Goal: Information Seeking & Learning: Understand process/instructions

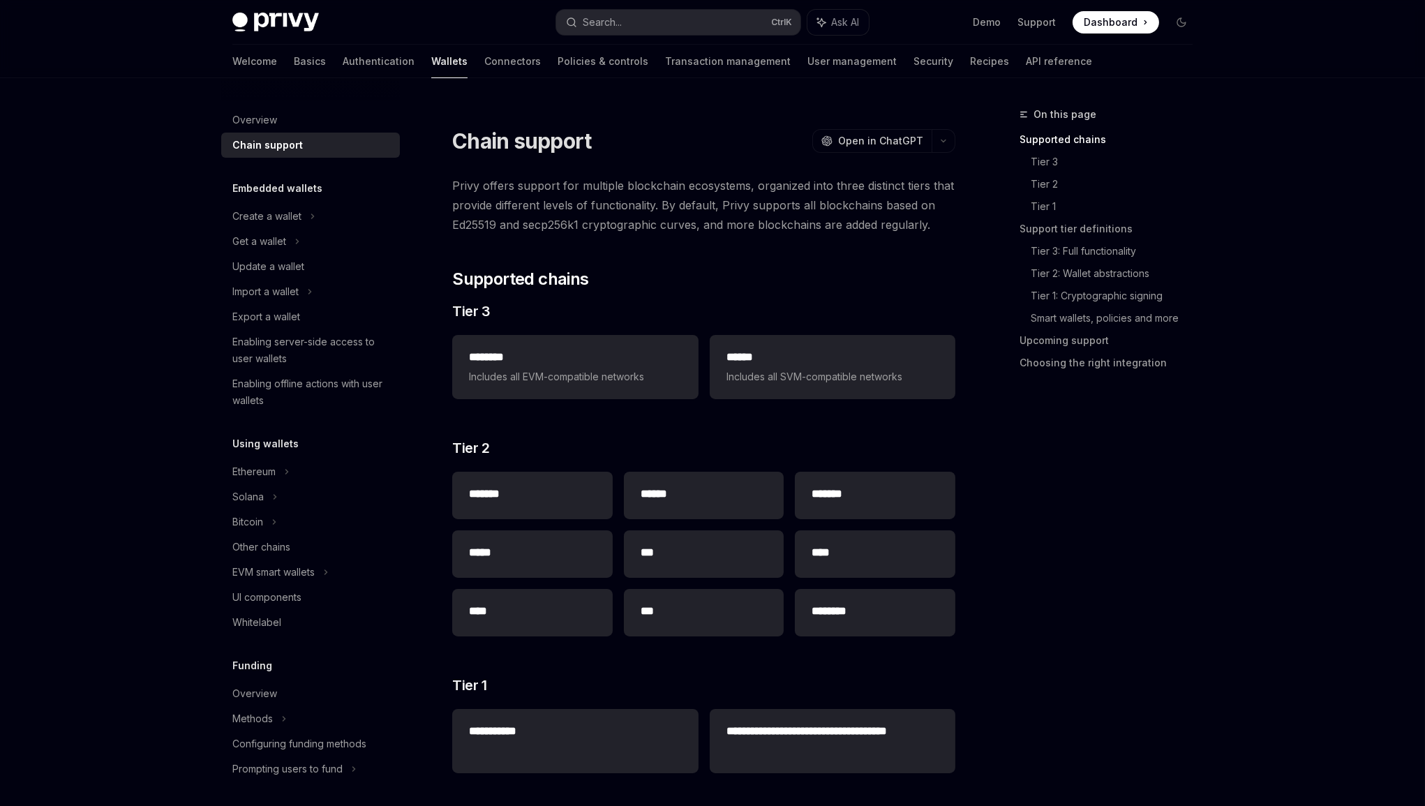
click at [1177, 488] on div "On this page Supported chains Tier 3 Tier 2 Tier 1 Support tier definitions Tie…" at bounding box center [1098, 456] width 212 height 700
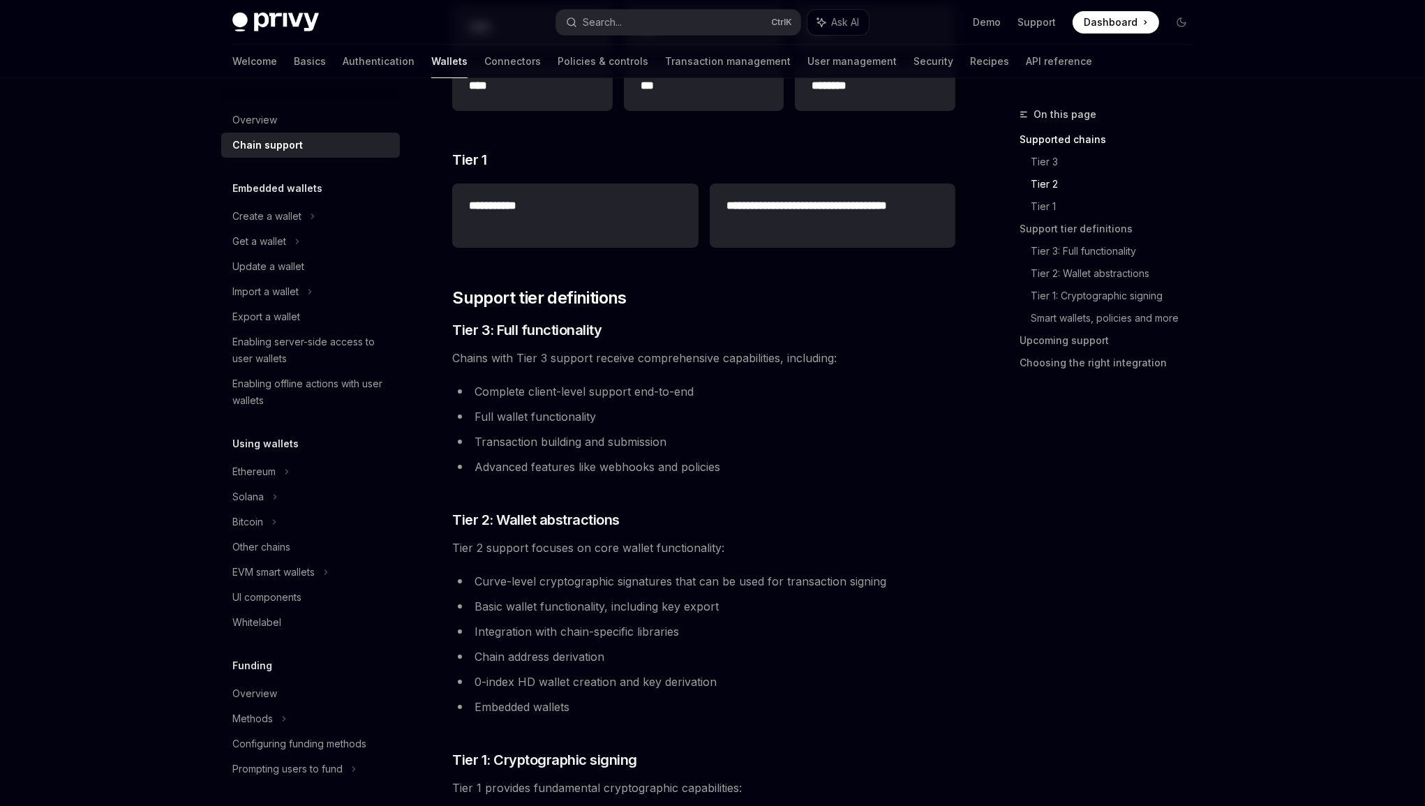
scroll to position [628, 0]
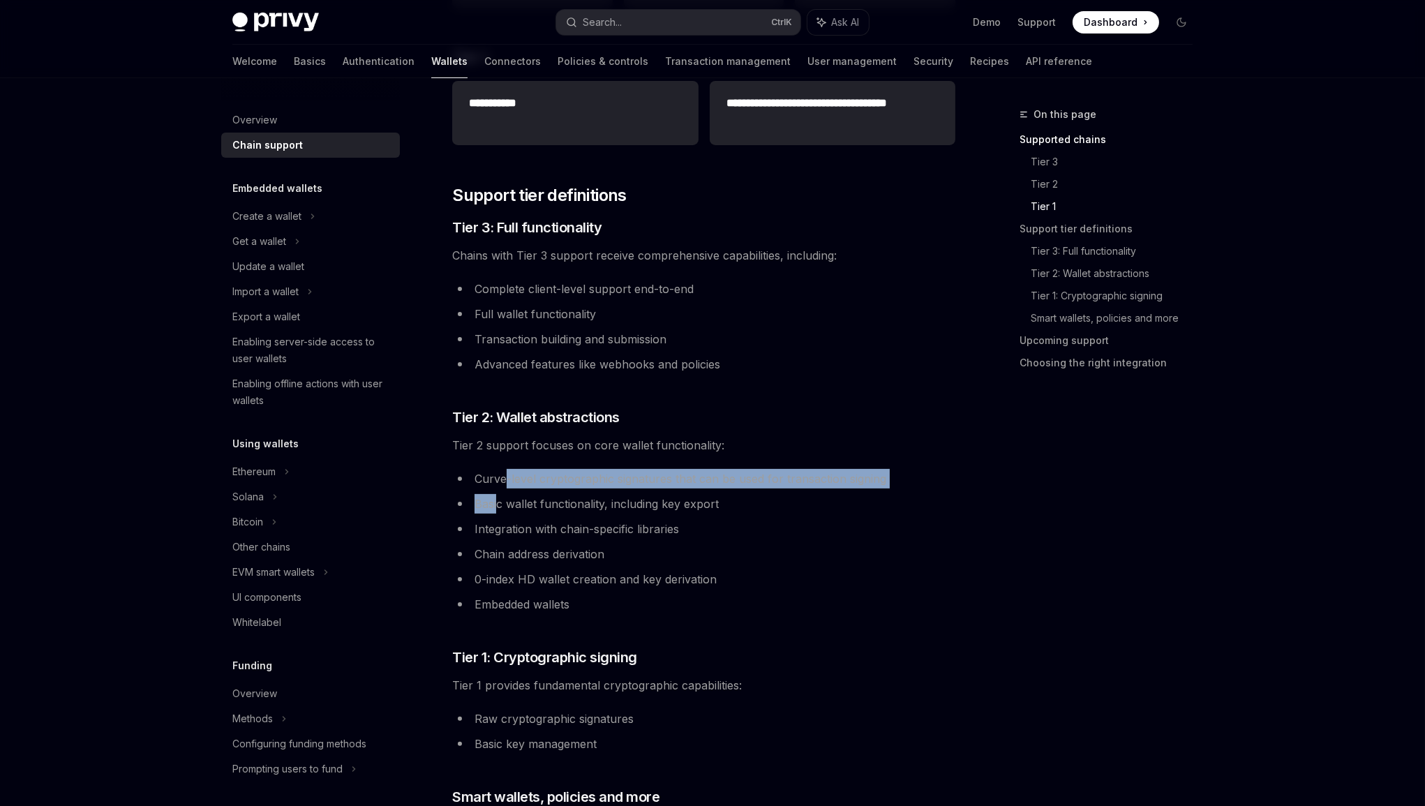
drag, startPoint x: 506, startPoint y: 475, endPoint x: 499, endPoint y: 509, distance: 34.9
click at [499, 509] on ul "Curve-level cryptographic signatures that can be used for transaction signing B…" at bounding box center [703, 541] width 503 height 145
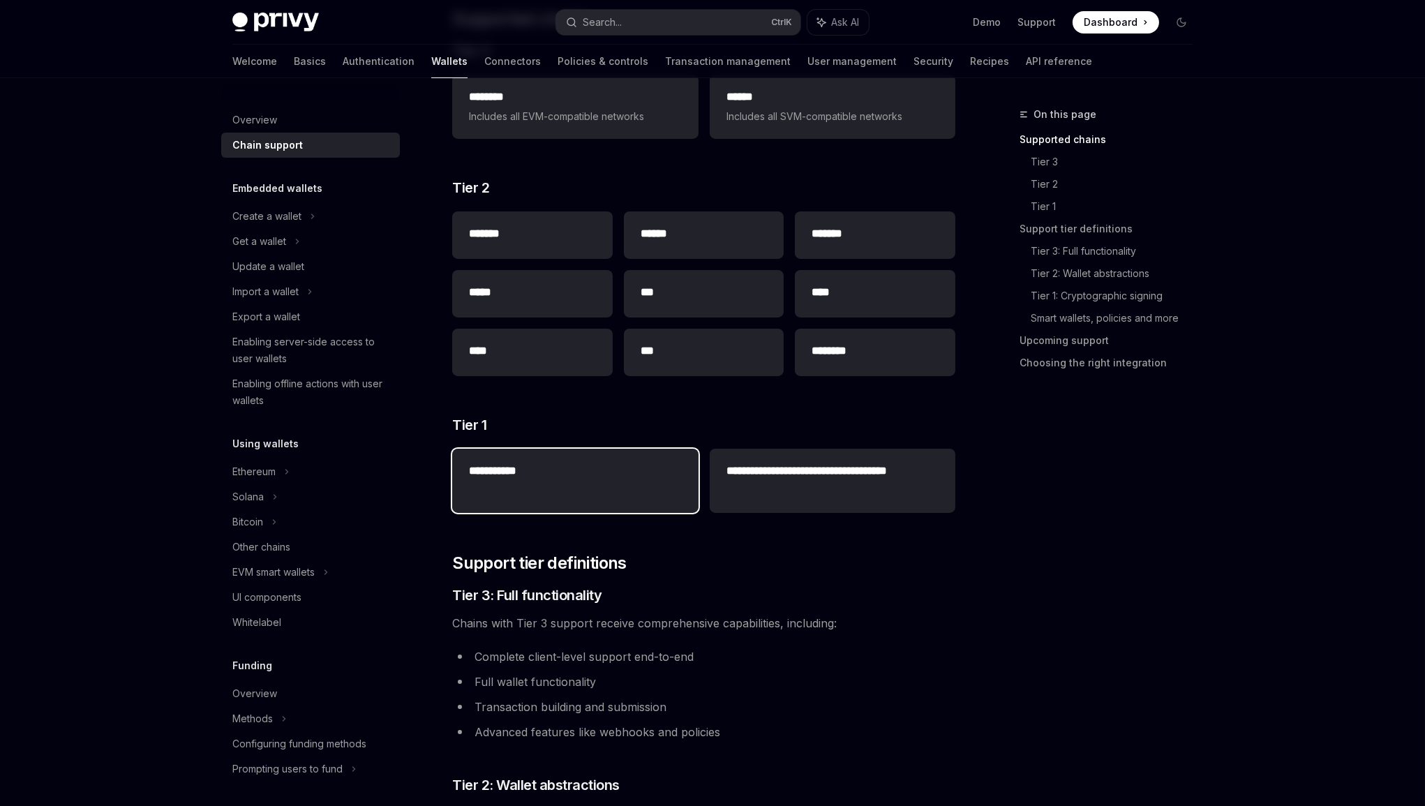
scroll to position [126, 0]
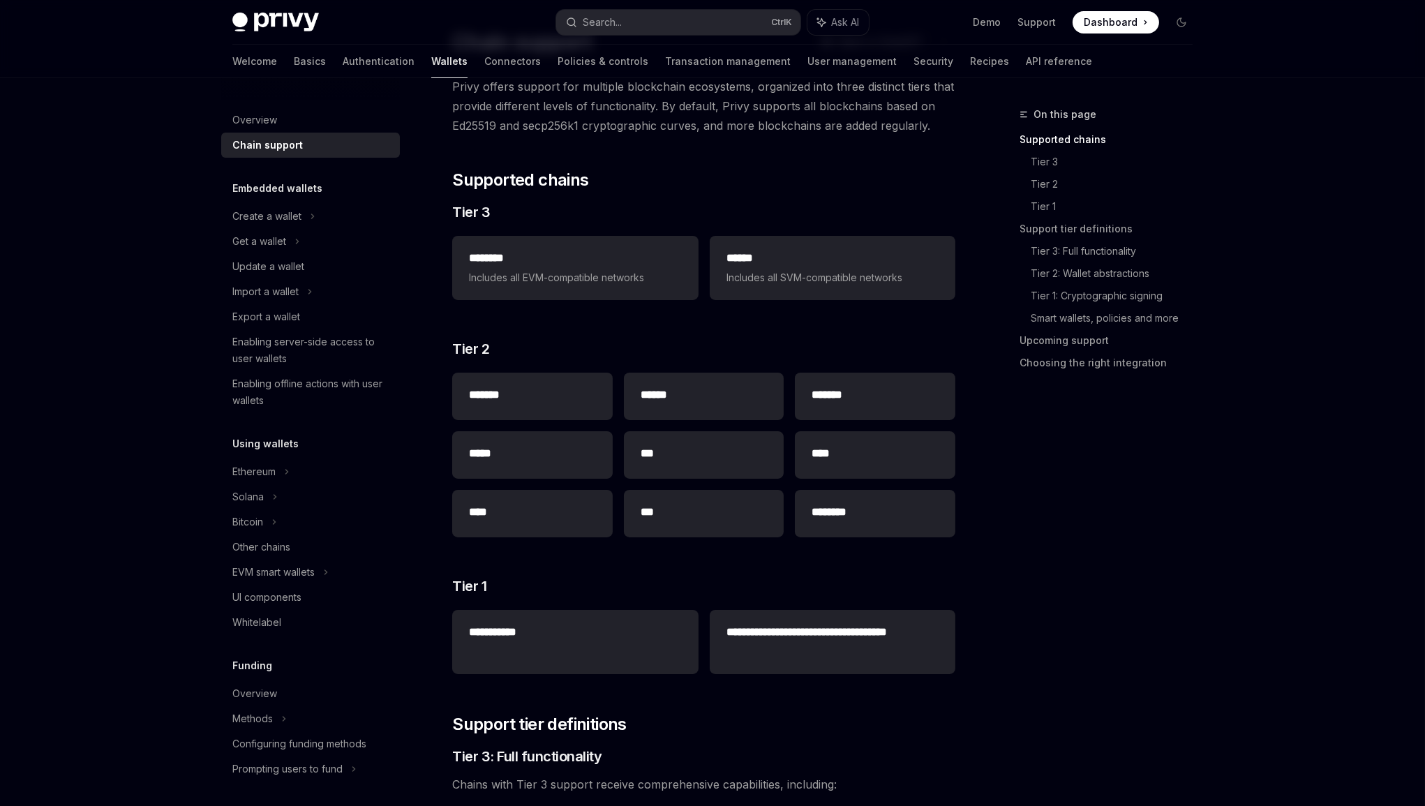
scroll to position [0, 0]
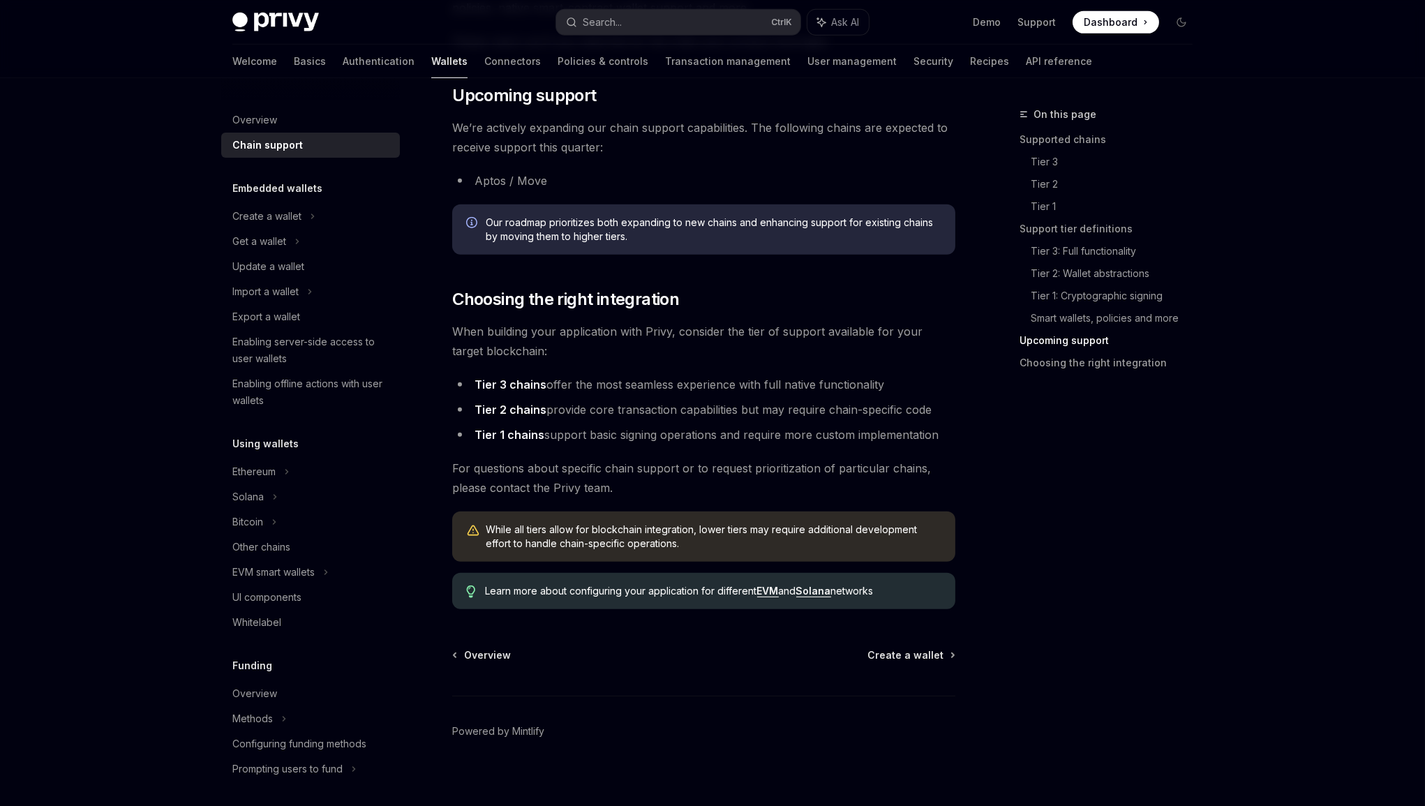
scroll to position [1475, 0]
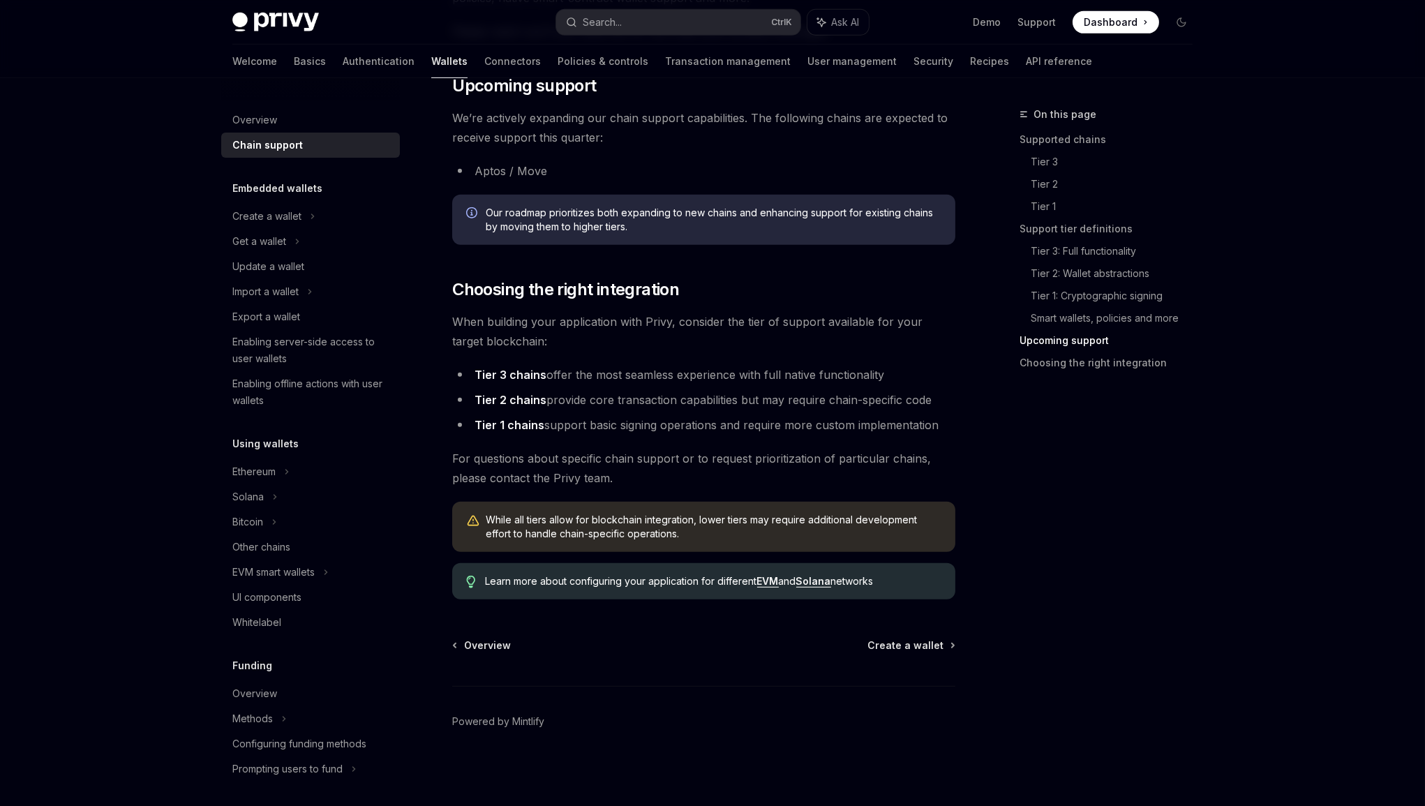
drag, startPoint x: 565, startPoint y: 373, endPoint x: 888, endPoint y: 376, distance: 322.4
click at [888, 376] on li "Tier 3 chains offer the most seamless experience with full native functionality" at bounding box center [703, 375] width 503 height 20
drag, startPoint x: 550, startPoint y: 400, endPoint x: 879, endPoint y: 399, distance: 329.4
click at [879, 399] on li "Tier 2 chains provide core transaction capabilities but may require chain-speci…" at bounding box center [703, 400] width 503 height 20
click at [561, 421] on li "Tier 1 chains support basic signing operations and require more custom implemen…" at bounding box center [703, 425] width 503 height 20
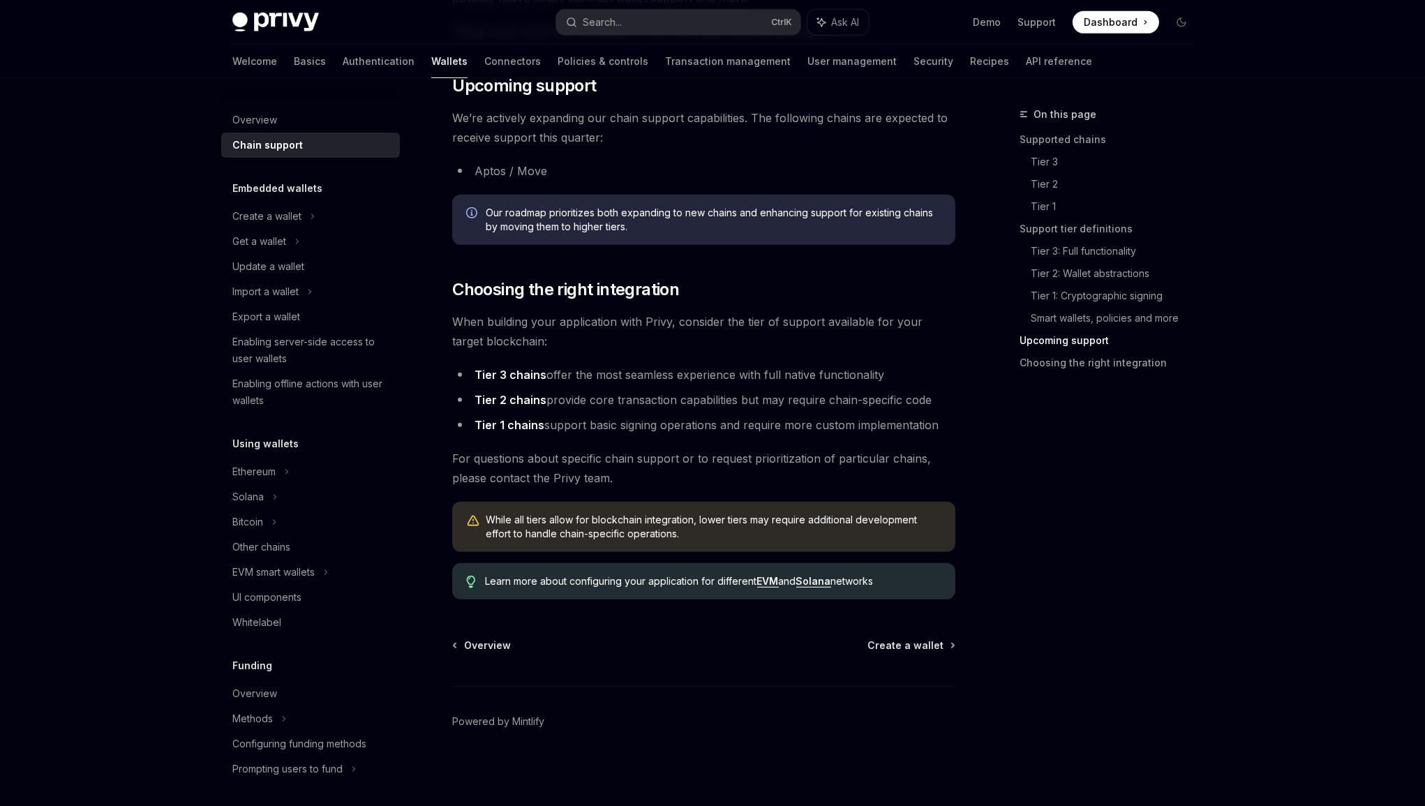
drag, startPoint x: 955, startPoint y: 426, endPoint x: 472, endPoint y: 428, distance: 482.9
click at [472, 428] on li "Tier 1 chains support basic signing operations and require more custom implemen…" at bounding box center [703, 425] width 503 height 20
copy li "Tier 1 chains support basic signing operations and require more custom implemen…"
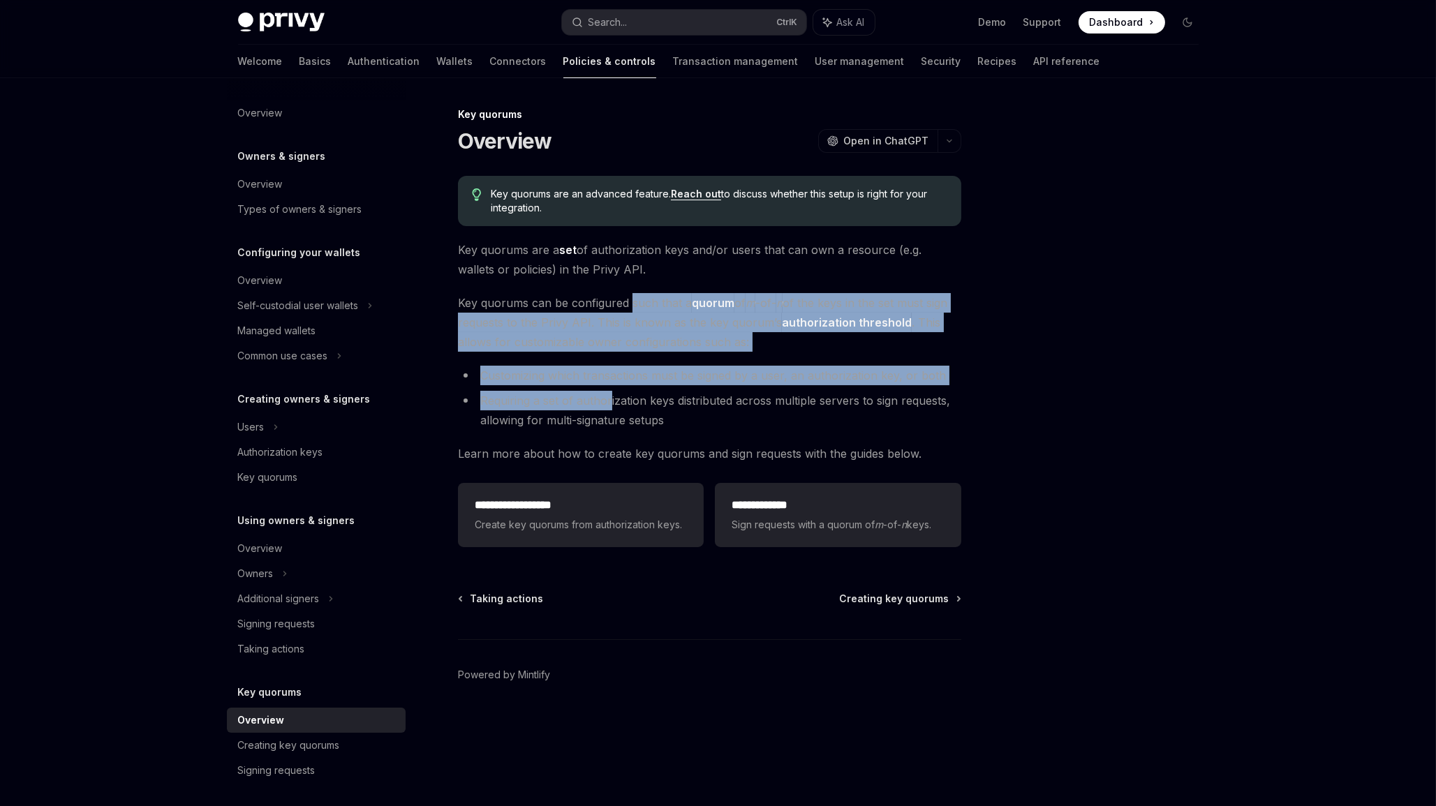
drag, startPoint x: 628, startPoint y: 299, endPoint x: 632, endPoint y: 410, distance: 111.7
click at [611, 403] on div "**********" at bounding box center [709, 364] width 503 height 377
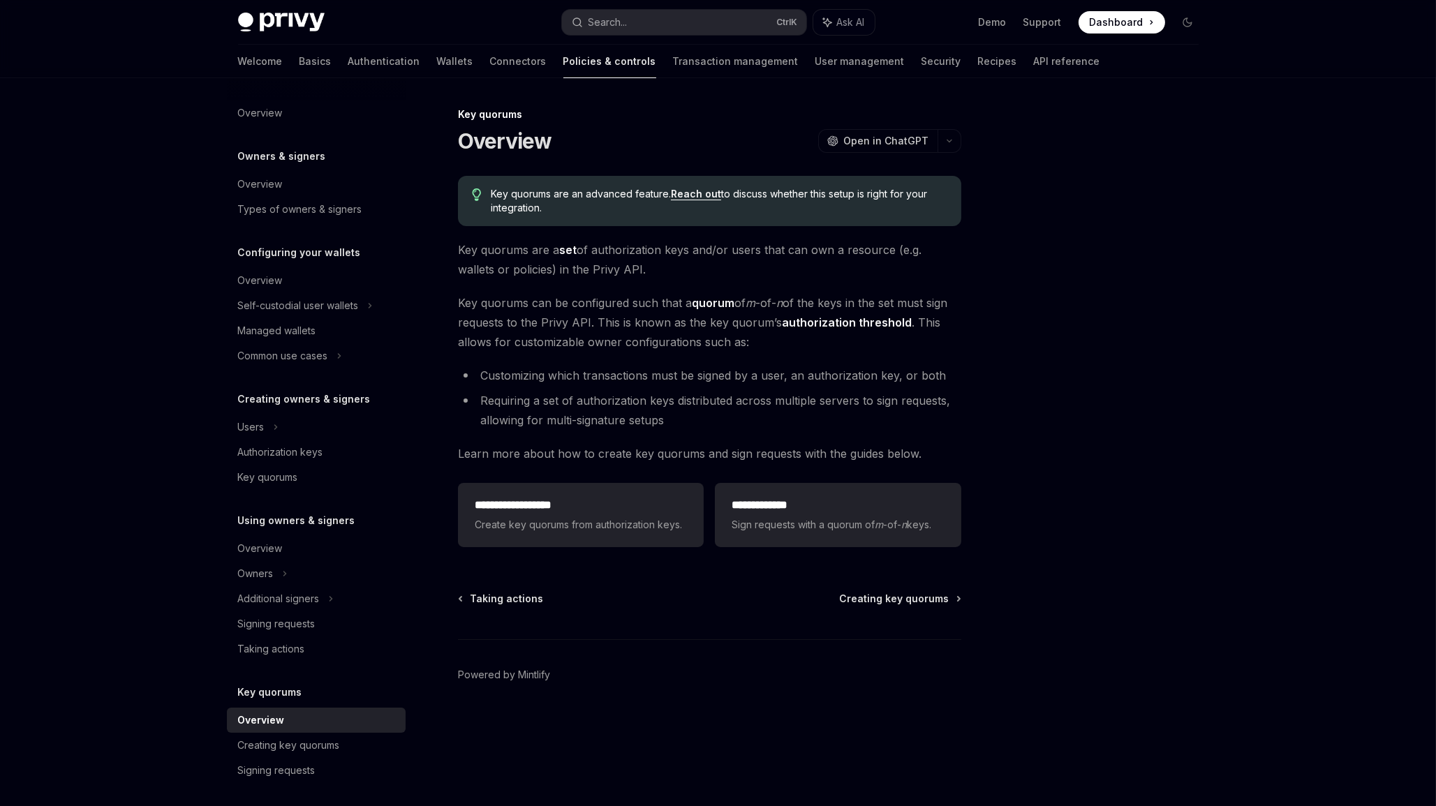
drag, startPoint x: 634, startPoint y: 409, endPoint x: 649, endPoint y: 403, distance: 15.9
click at [634, 408] on li "Requiring a set of authorization keys distributed across multiple servers to si…" at bounding box center [709, 410] width 503 height 39
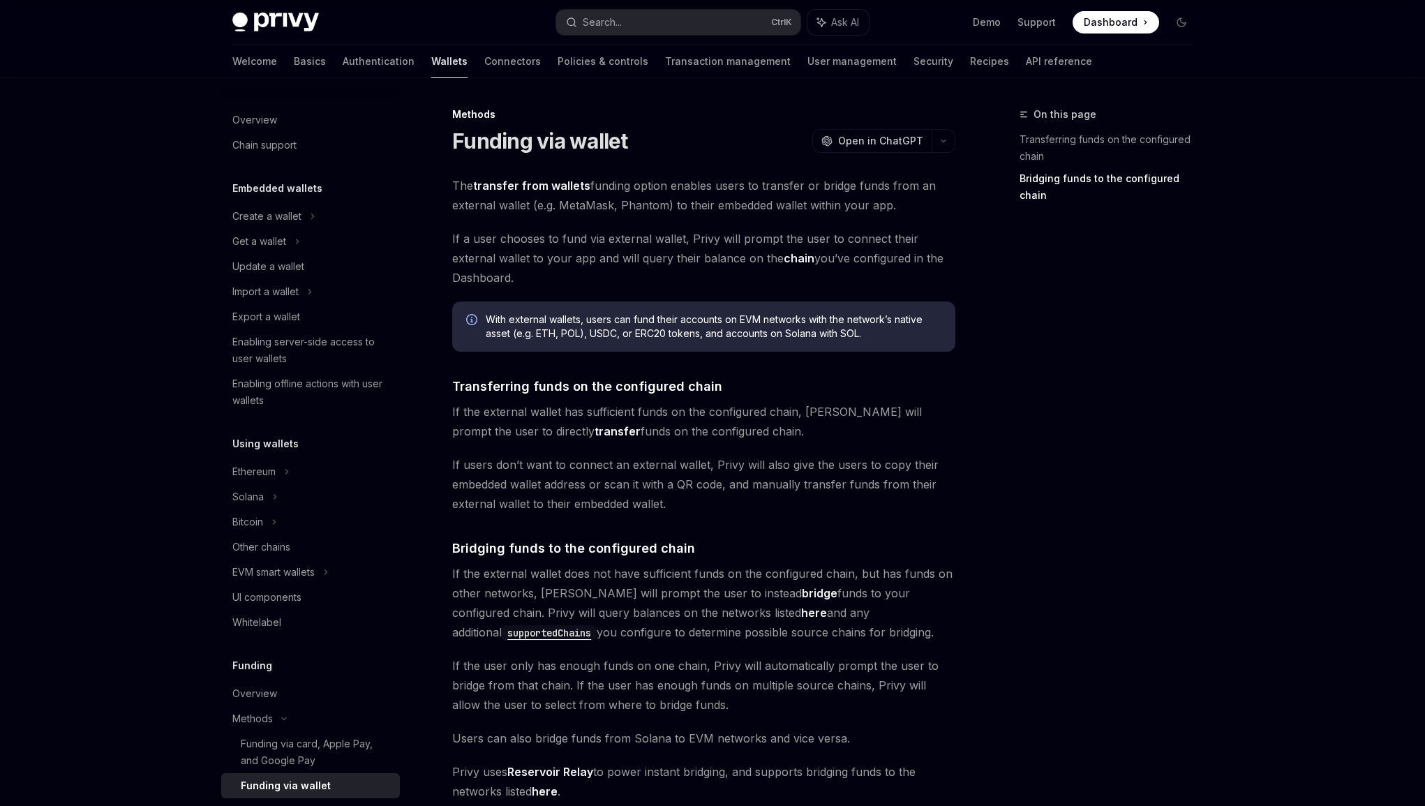
scroll to position [202, 0]
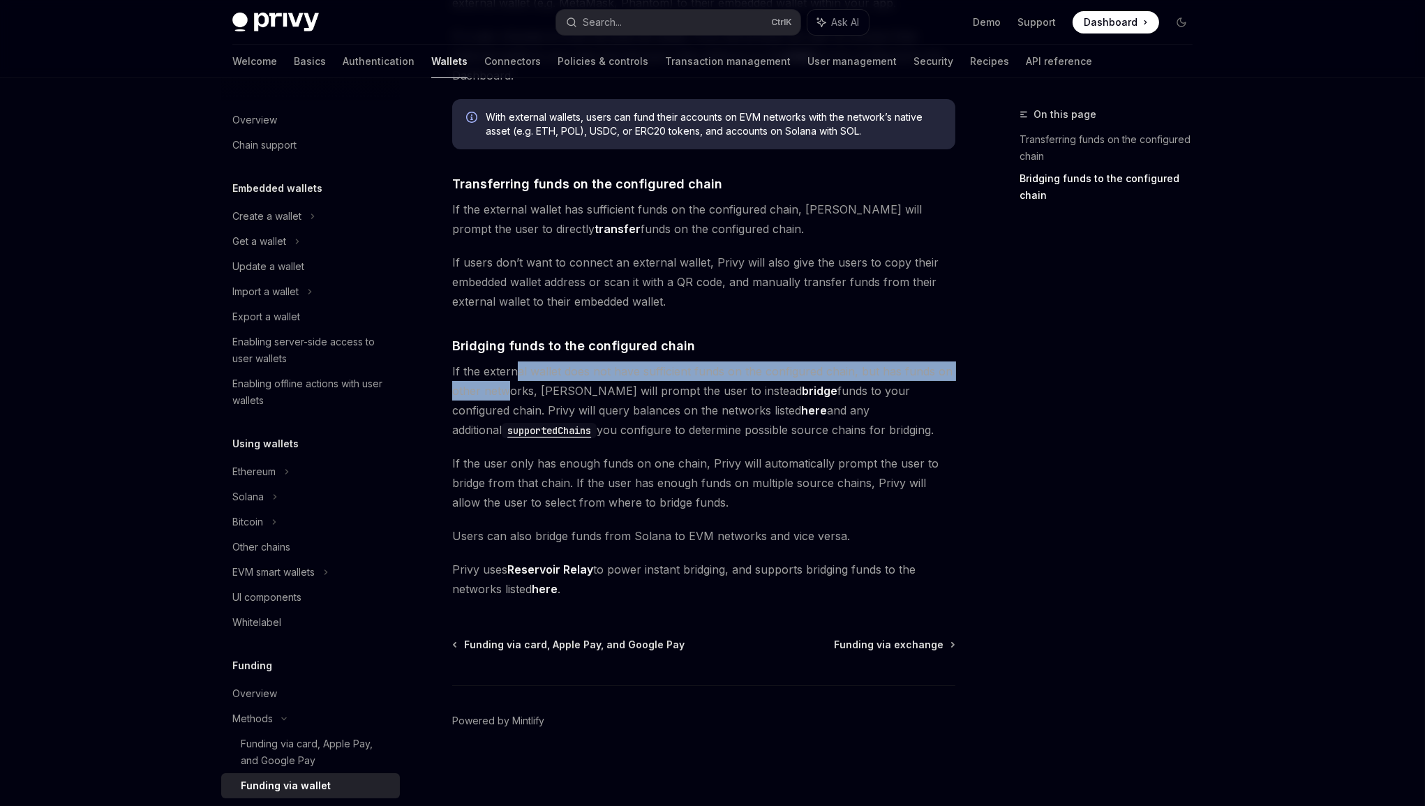
drag, startPoint x: 516, startPoint y: 368, endPoint x: 505, endPoint y: 393, distance: 27.2
click at [505, 393] on span "If the external wallet does not have sufficient funds on the configured chain, …" at bounding box center [703, 400] width 503 height 78
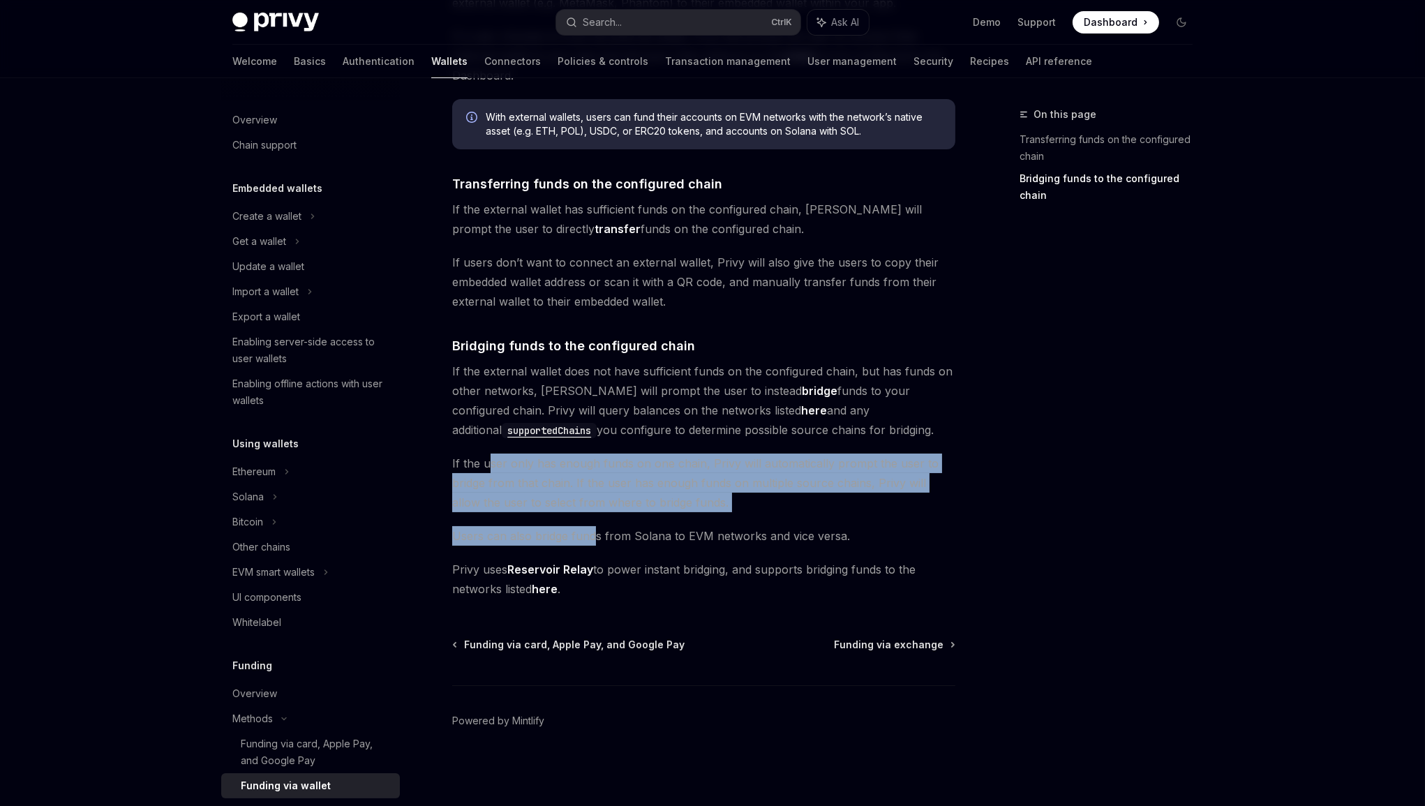
drag, startPoint x: 487, startPoint y: 461, endPoint x: 595, endPoint y: 537, distance: 131.3
click at [595, 537] on div "The transfer from wallets funding option enables users to transfer or bridge fu…" at bounding box center [703, 285] width 503 height 625
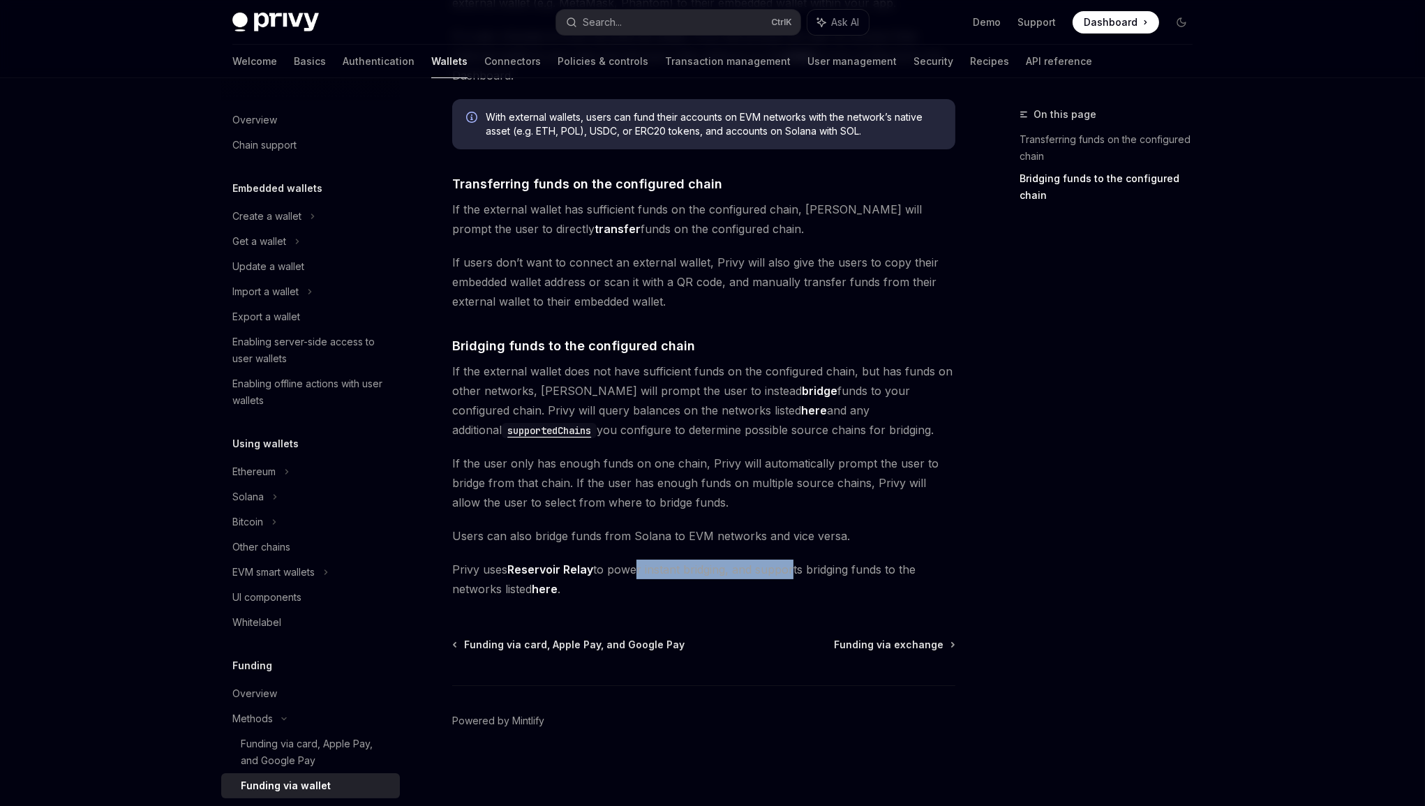
drag, startPoint x: 629, startPoint y: 569, endPoint x: 796, endPoint y: 574, distance: 166.9
click at [791, 574] on span "Privy uses Reservoir Relay to power instant bridging, and supports bridging fun…" at bounding box center [703, 579] width 503 height 39
click at [923, 560] on span "Privy uses Reservoir Relay to power instant bridging, and supports bridging fun…" at bounding box center [703, 579] width 503 height 39
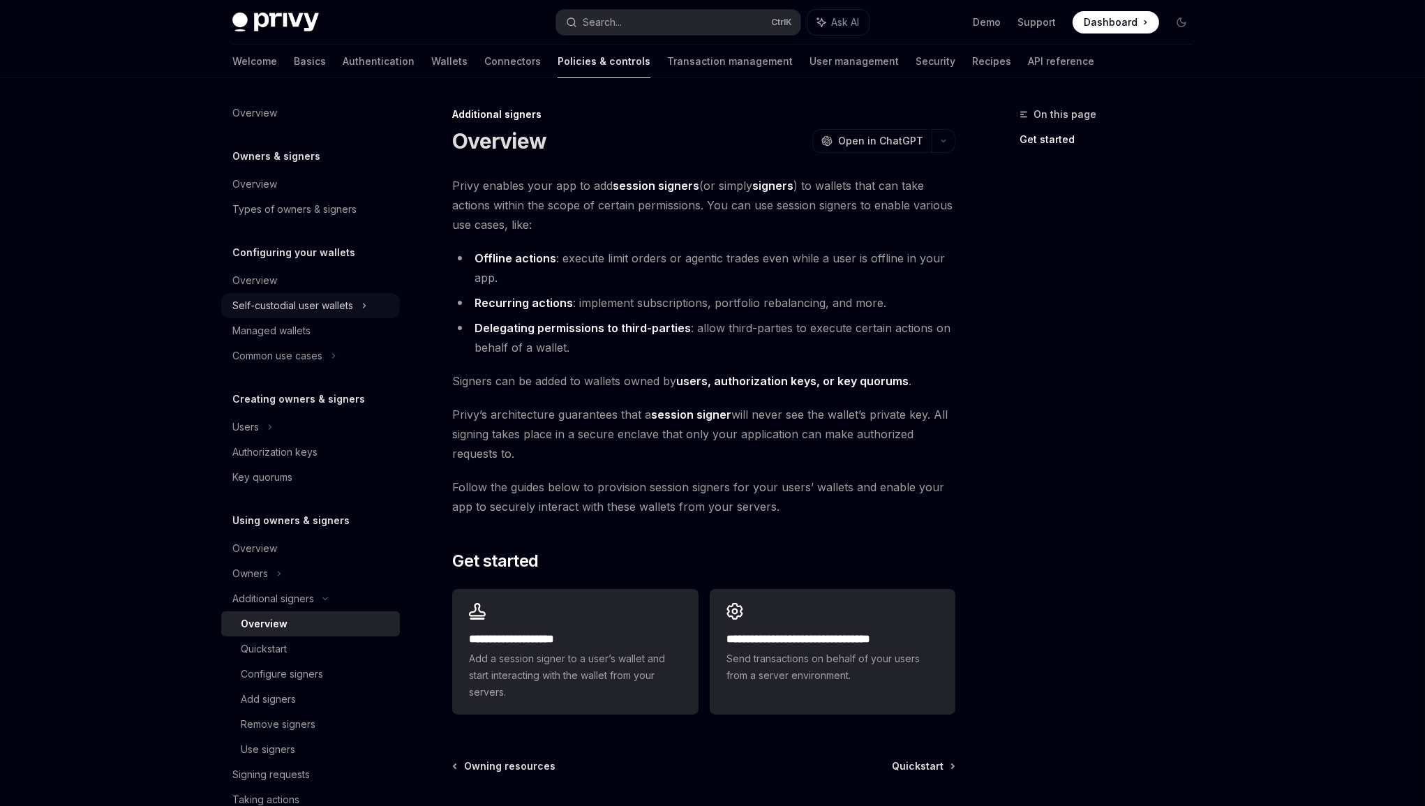
click at [294, 310] on div "Self-custodial user wallets" at bounding box center [292, 305] width 121 height 17
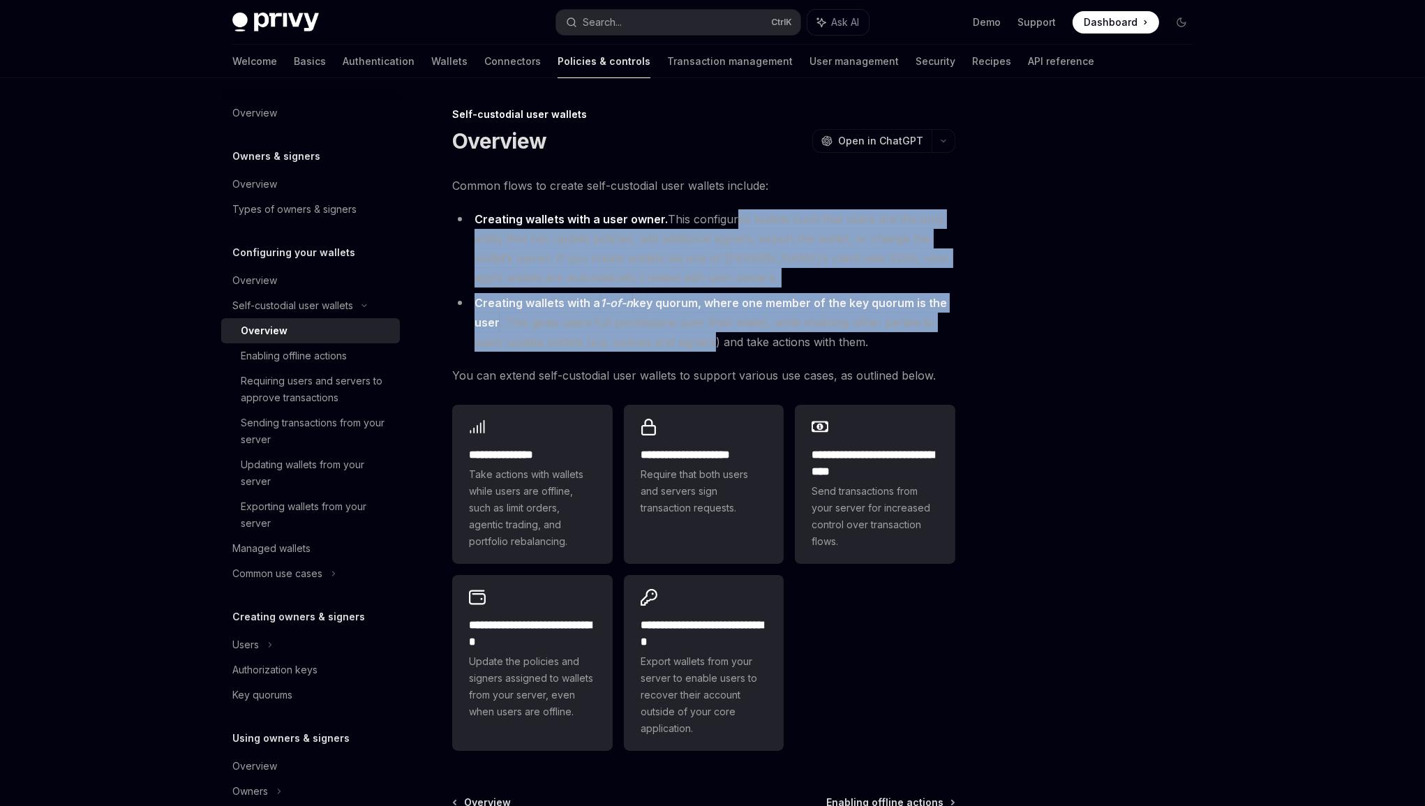
drag, startPoint x: 729, startPoint y: 215, endPoint x: 719, endPoint y: 337, distance: 122.5
click at [719, 337] on ul "Creating wallets with a user owner. This configures wallets such that users are…" at bounding box center [703, 280] width 503 height 142
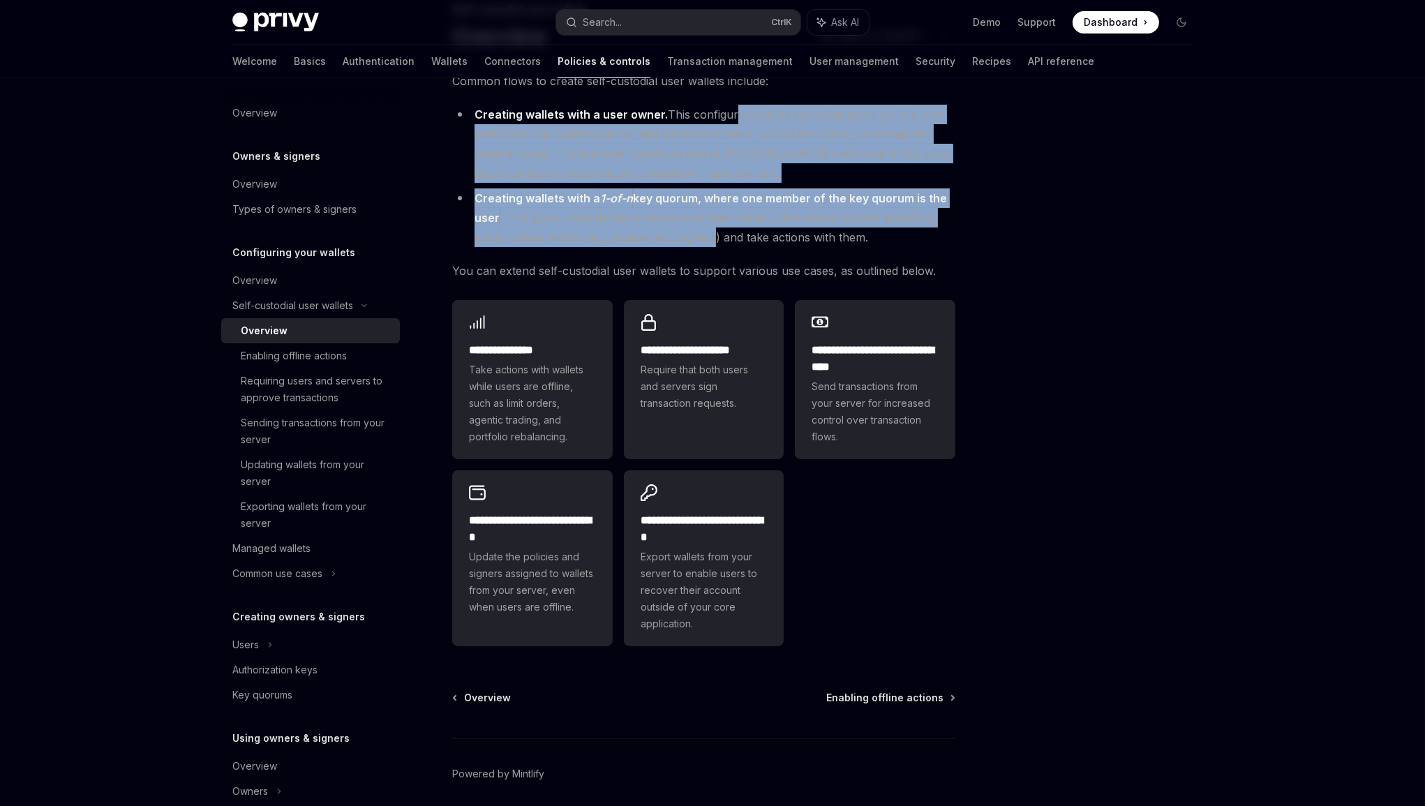
scroll to position [126, 0]
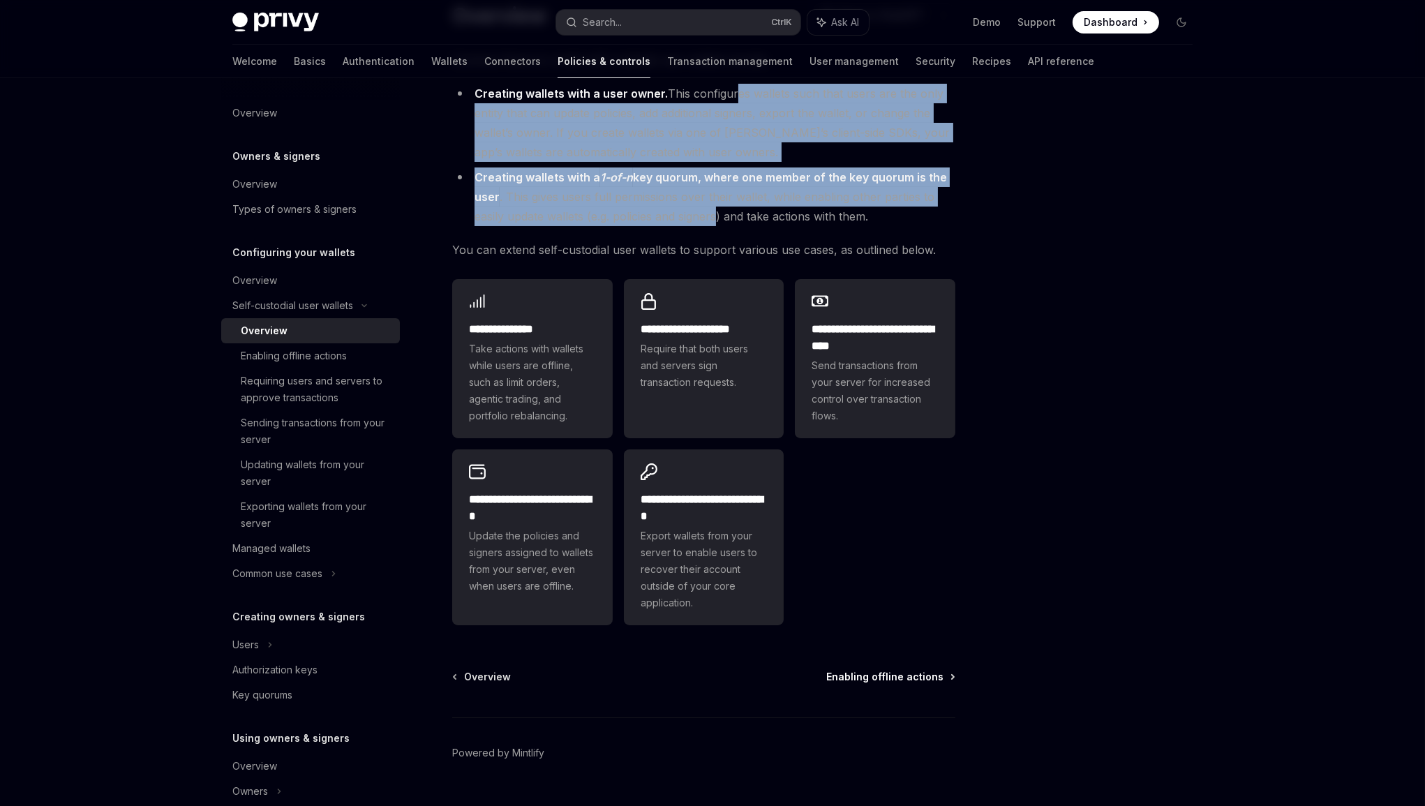
click at [918, 681] on span "Enabling offline actions" at bounding box center [884, 677] width 117 height 14
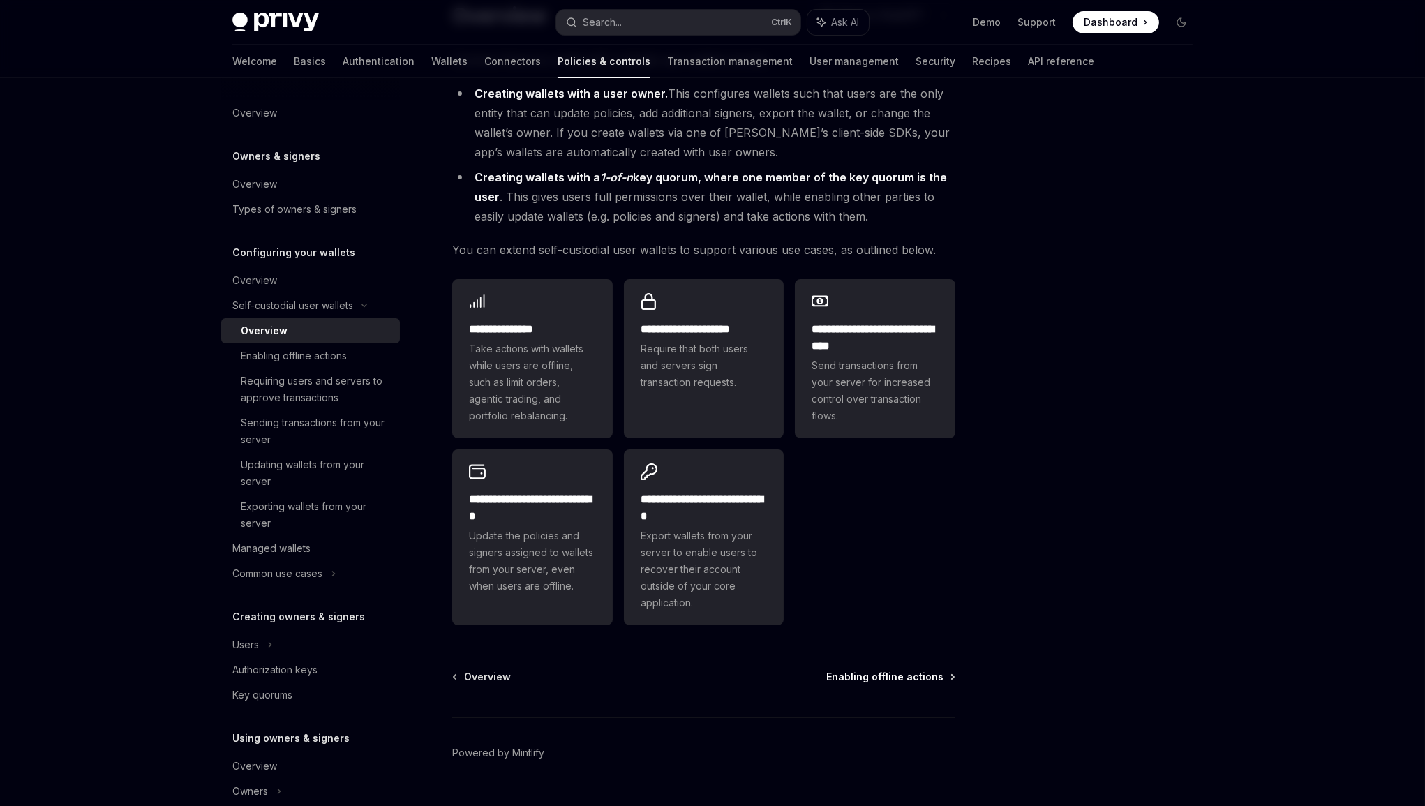
scroll to position [31, 0]
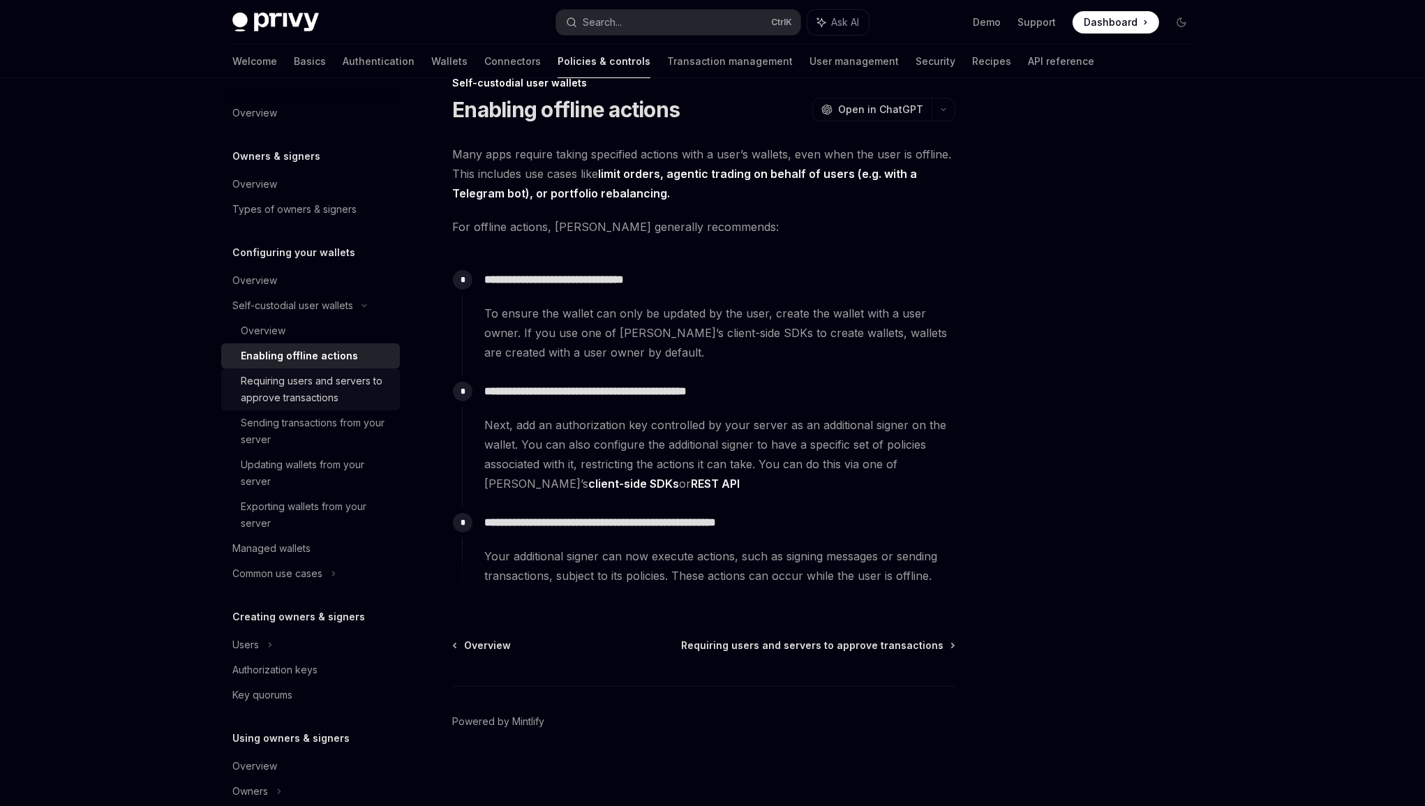
click at [328, 403] on div "Requiring users and servers to approve transactions" at bounding box center [316, 389] width 151 height 33
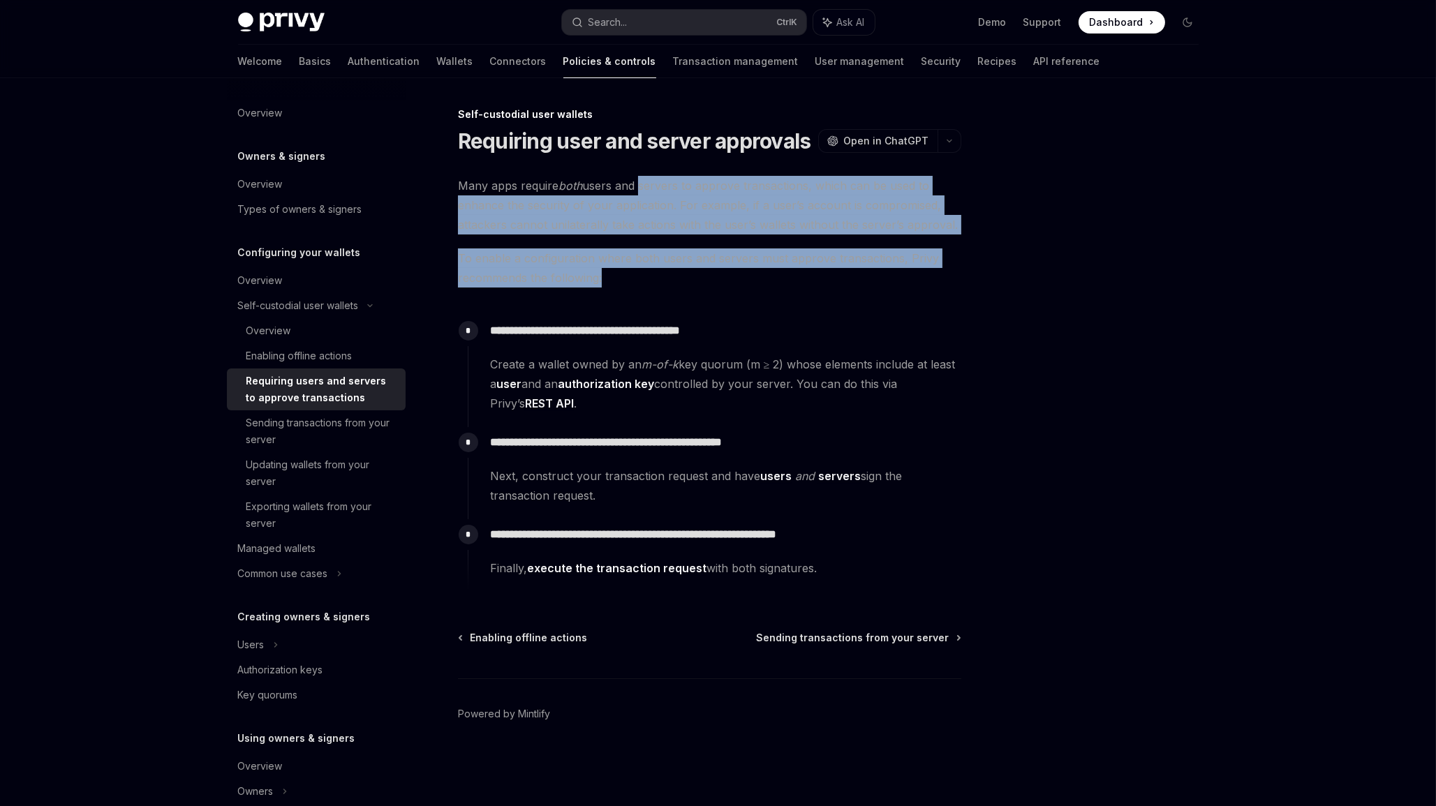
drag, startPoint x: 635, startPoint y: 183, endPoint x: 645, endPoint y: 286, distance: 103.7
click at [645, 286] on div "**********" at bounding box center [709, 384] width 503 height 416
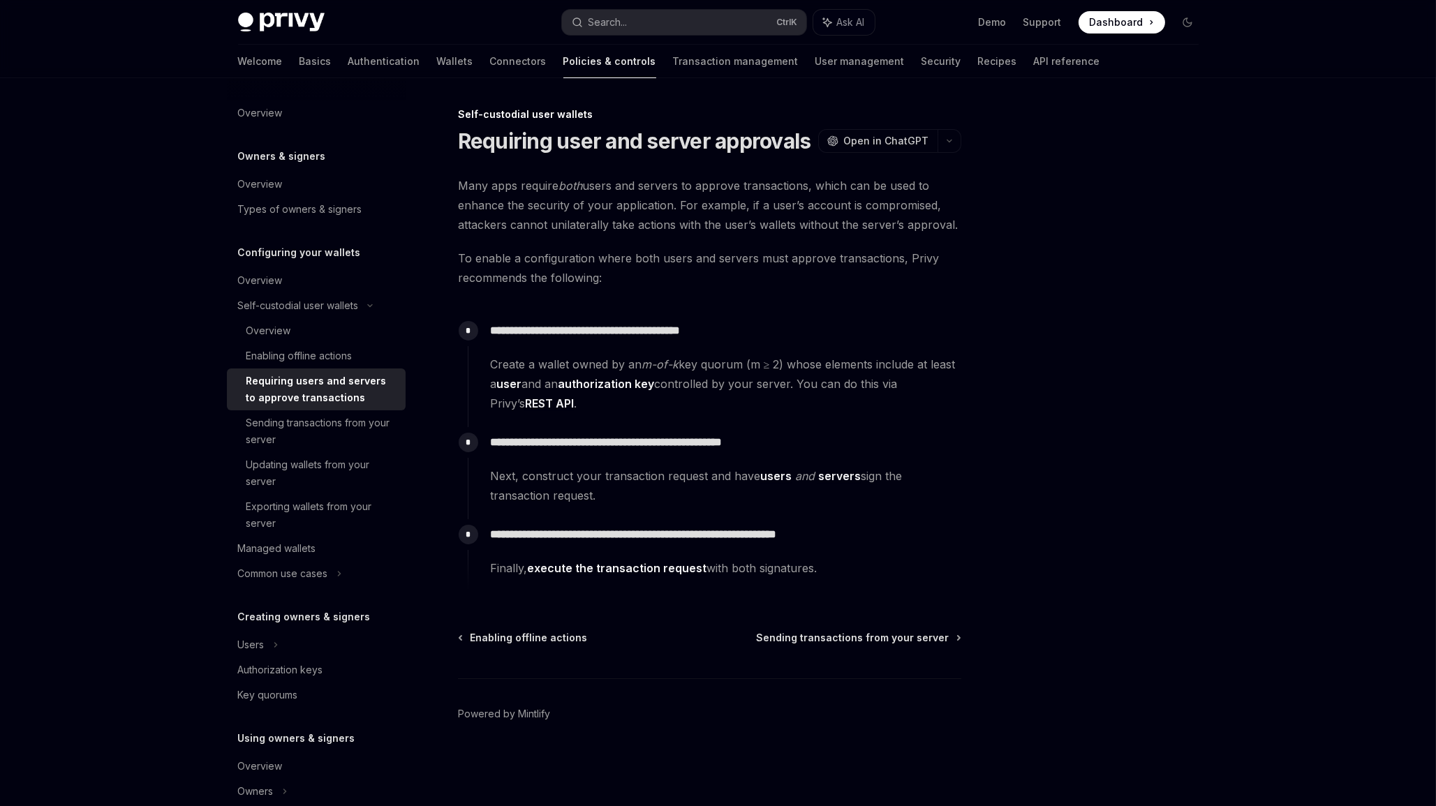
click at [666, 288] on div "**********" at bounding box center [709, 384] width 503 height 416
click at [306, 427] on div "Sending transactions from your server" at bounding box center [321, 431] width 151 height 33
type textarea "*"
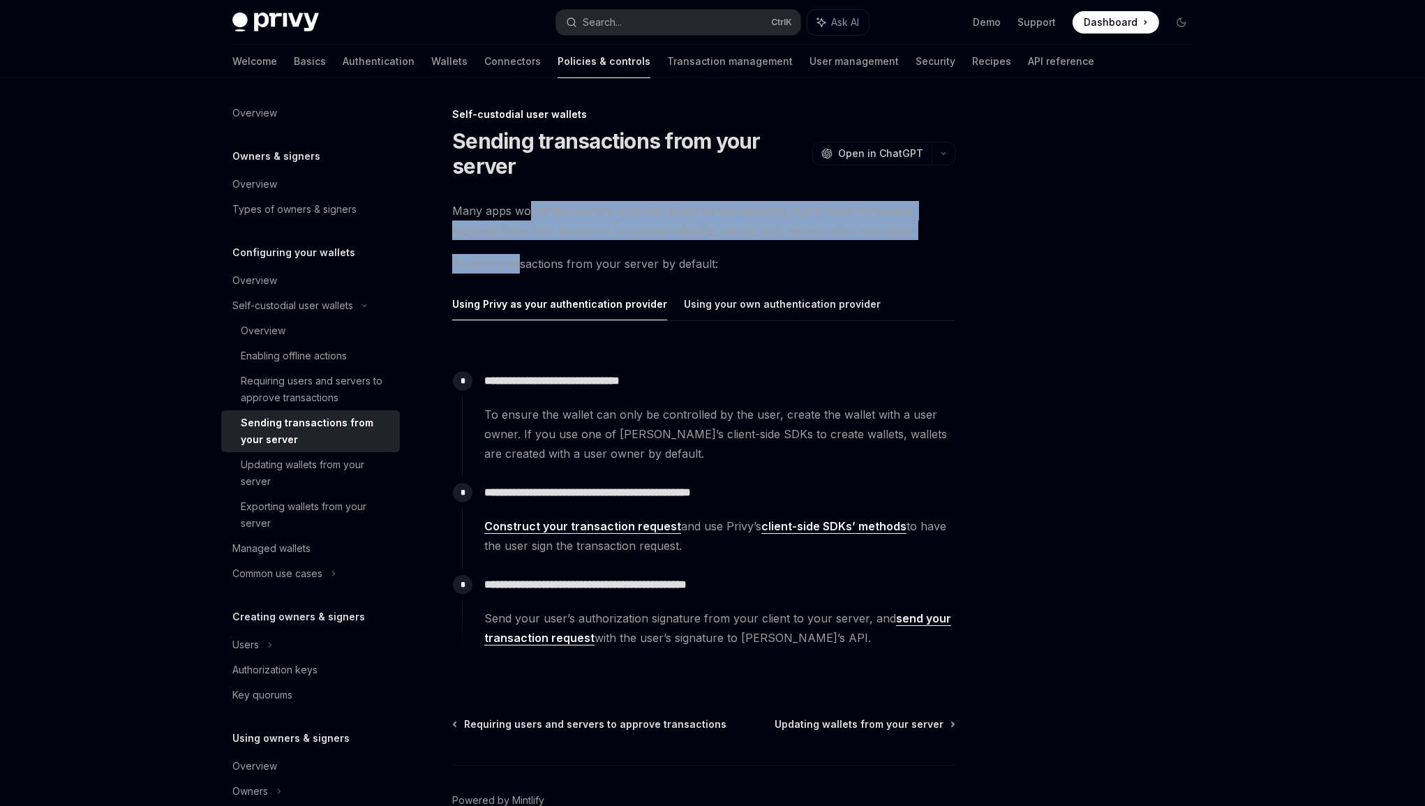
drag, startPoint x: 527, startPoint y: 209, endPoint x: 520, endPoint y: 259, distance: 50.0
click at [520, 259] on div "**********" at bounding box center [703, 439] width 503 height 477
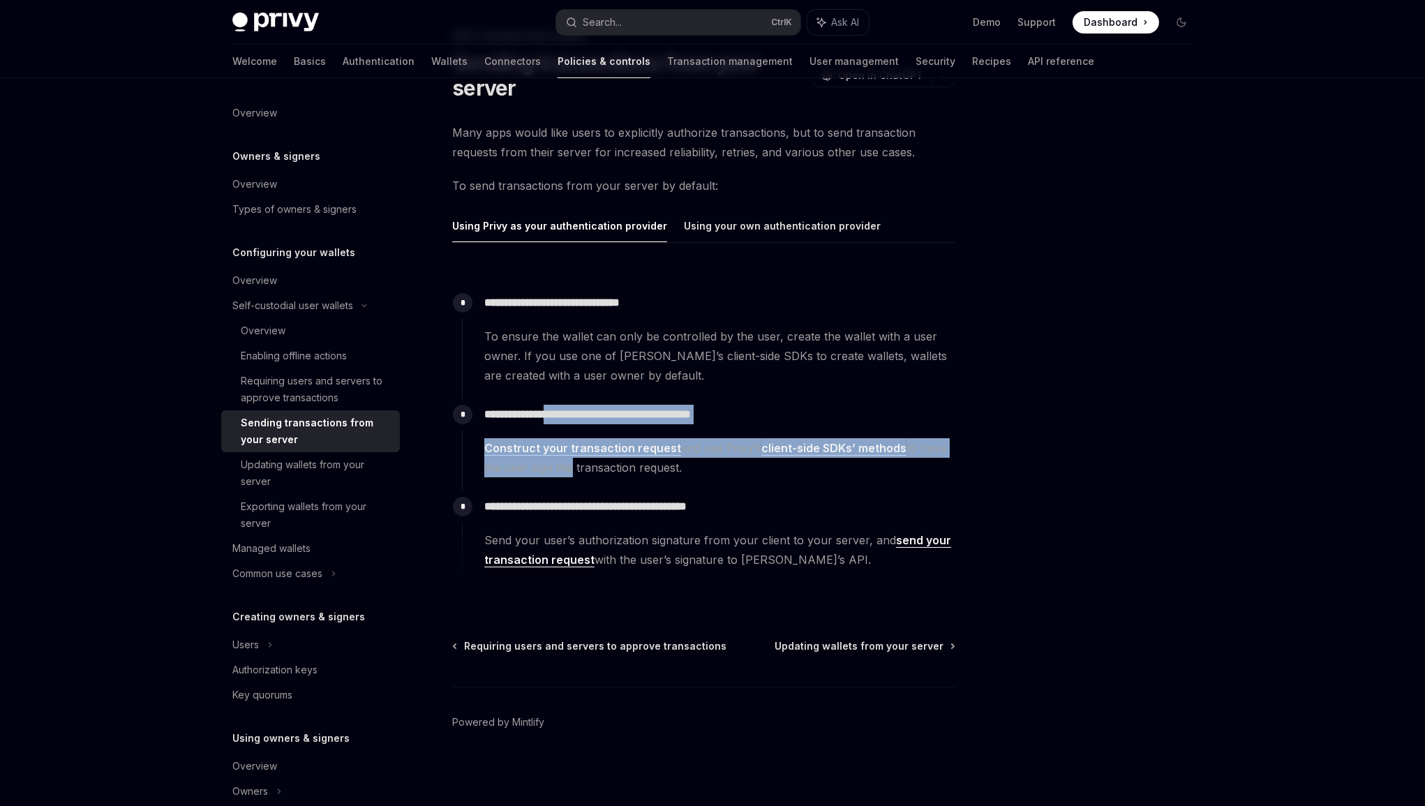
drag, startPoint x: 562, startPoint y: 409, endPoint x: 565, endPoint y: 470, distance: 60.8
click at [565, 470] on div "**********" at bounding box center [708, 438] width 493 height 78
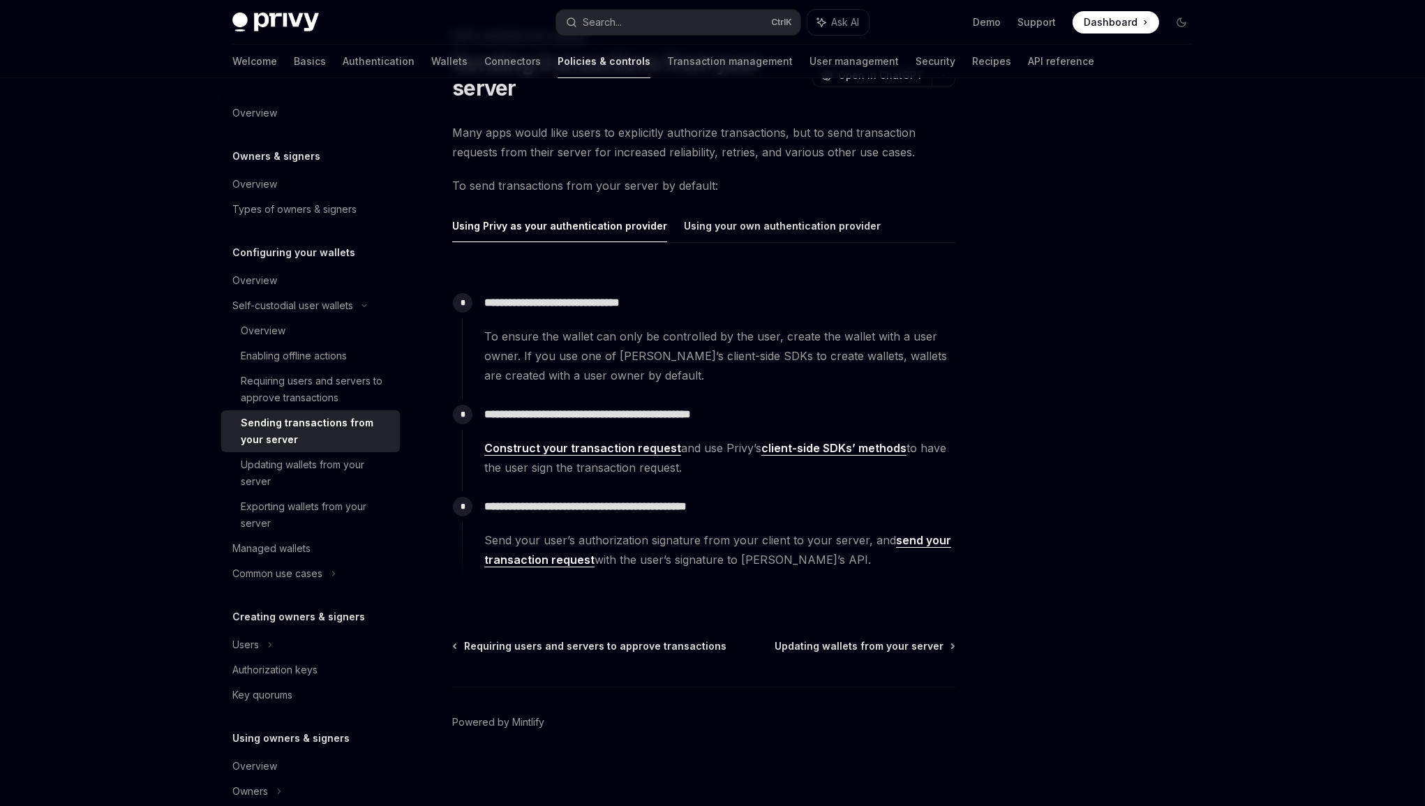
click at [586, 463] on span "Construct your transaction request and use Privy’s client-side SDKs’ methods to…" at bounding box center [719, 457] width 470 height 39
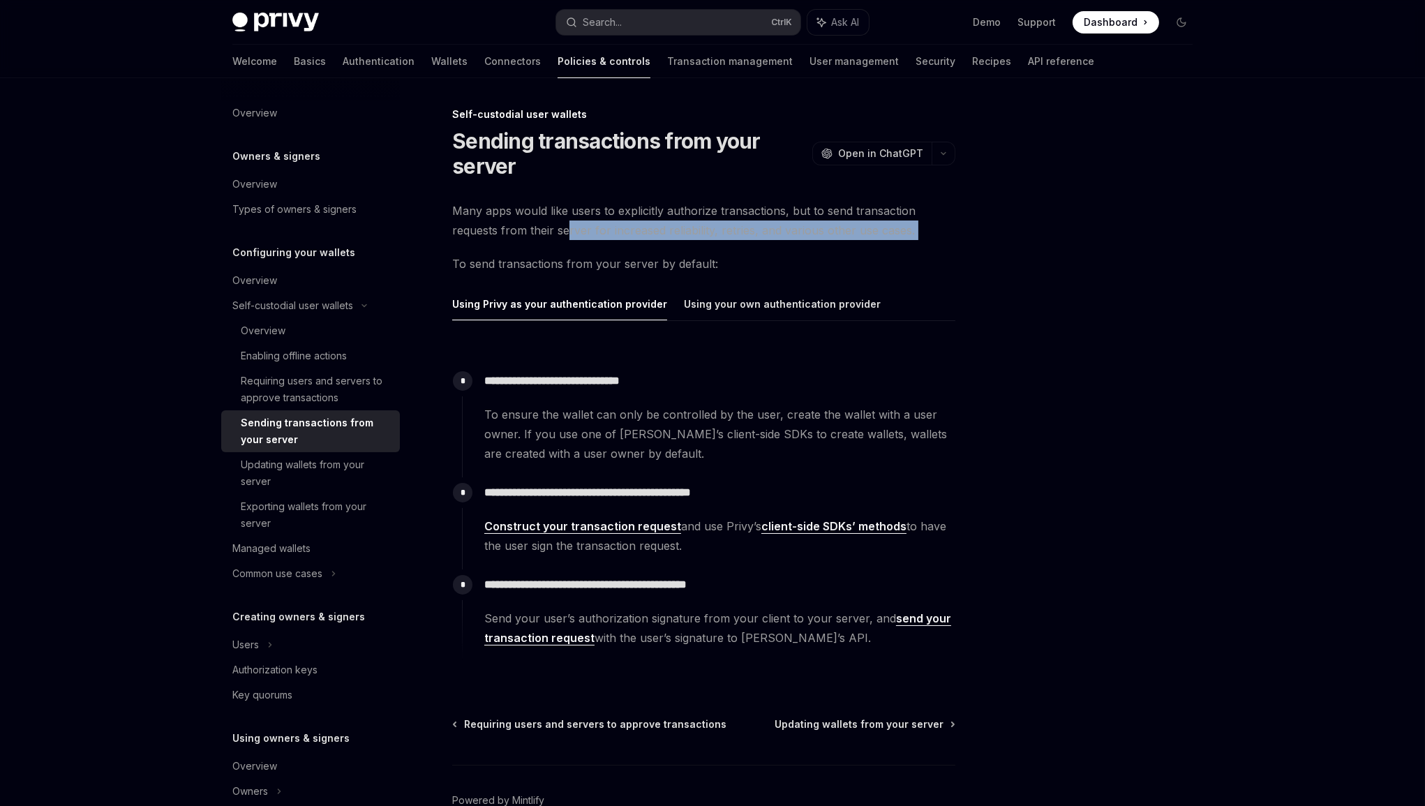
drag, startPoint x: 566, startPoint y: 233, endPoint x: 890, endPoint y: 240, distance: 324.6
click at [890, 240] on div "**********" at bounding box center [703, 439] width 503 height 477
click at [488, 222] on span "Many apps would like users to explicitly authorize transactions, but to send tr…" at bounding box center [703, 220] width 503 height 39
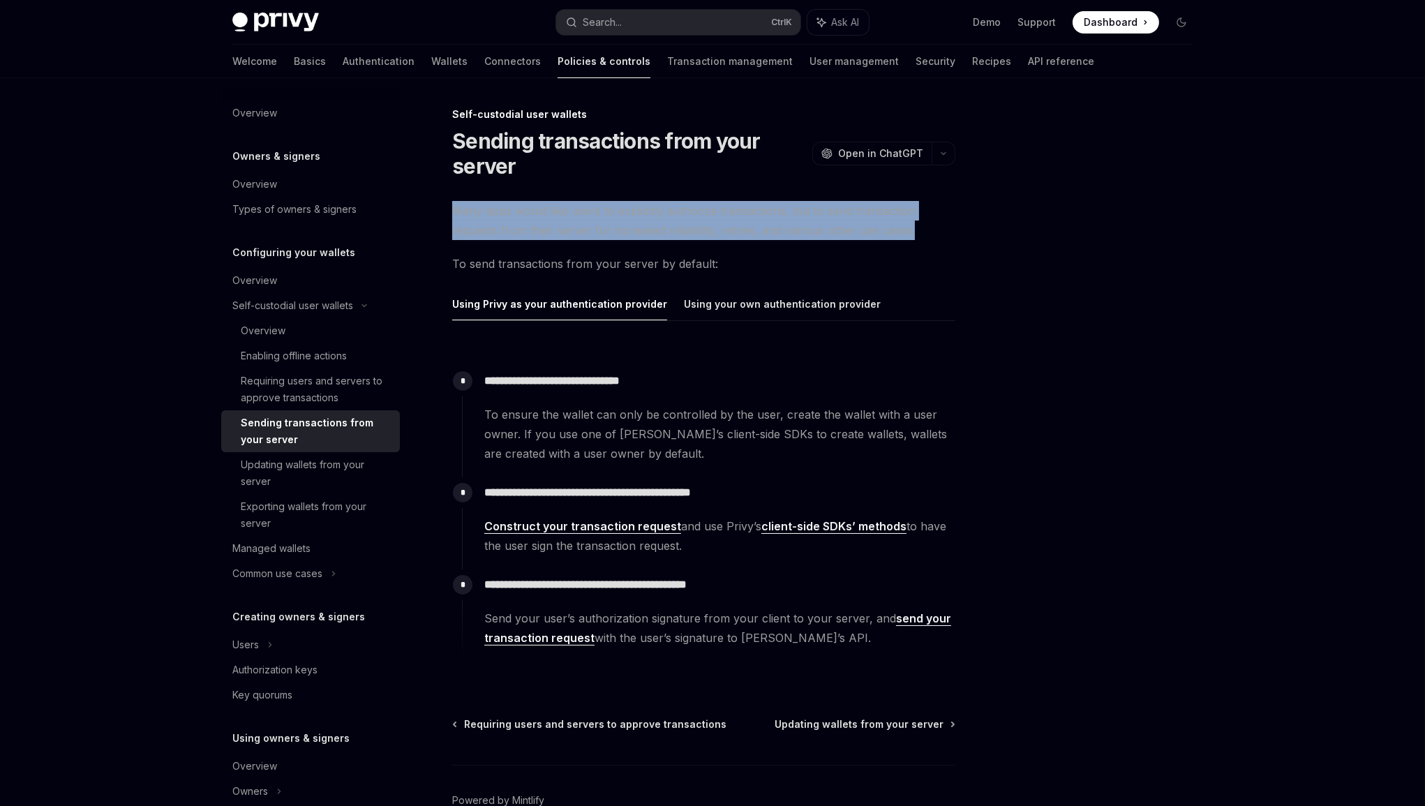
drag, startPoint x: 456, startPoint y: 207, endPoint x: 922, endPoint y: 228, distance: 465.9
click at [922, 228] on span "Many apps would like users to explicitly authorize transactions, but to send tr…" at bounding box center [703, 220] width 503 height 39
copy span "Many apps would like users to explicitly authorize transactions, but to send tr…"
